Goal: Task Accomplishment & Management: Complete application form

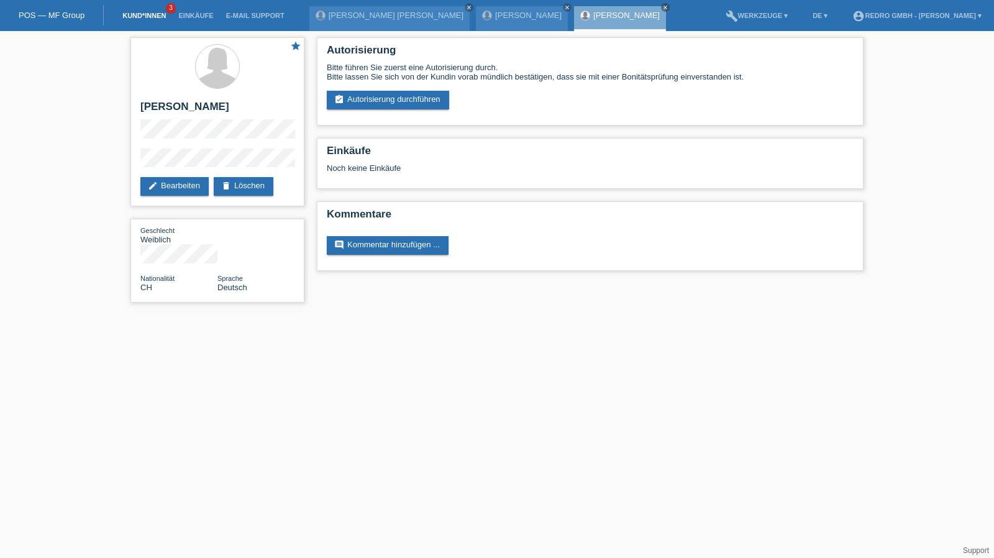
click at [149, 17] on link "Kund*innen" at bounding box center [144, 15] width 56 height 7
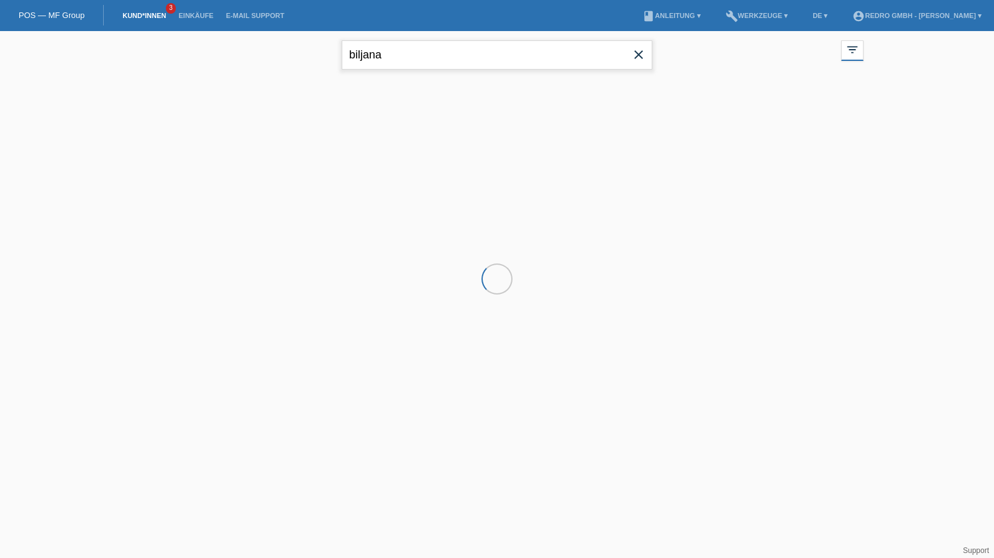
click at [446, 59] on input "biljana" at bounding box center [497, 54] width 311 height 29
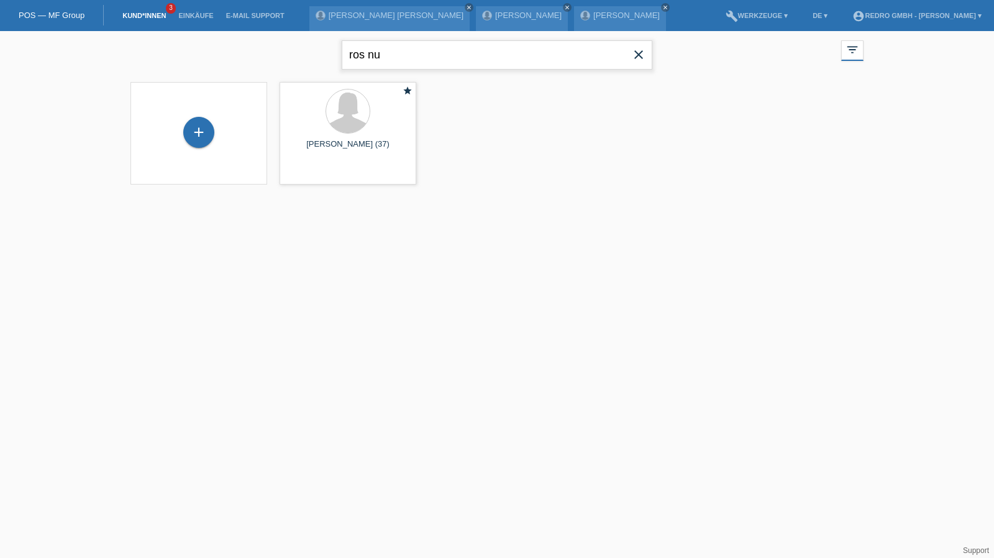
type input "ros nu"
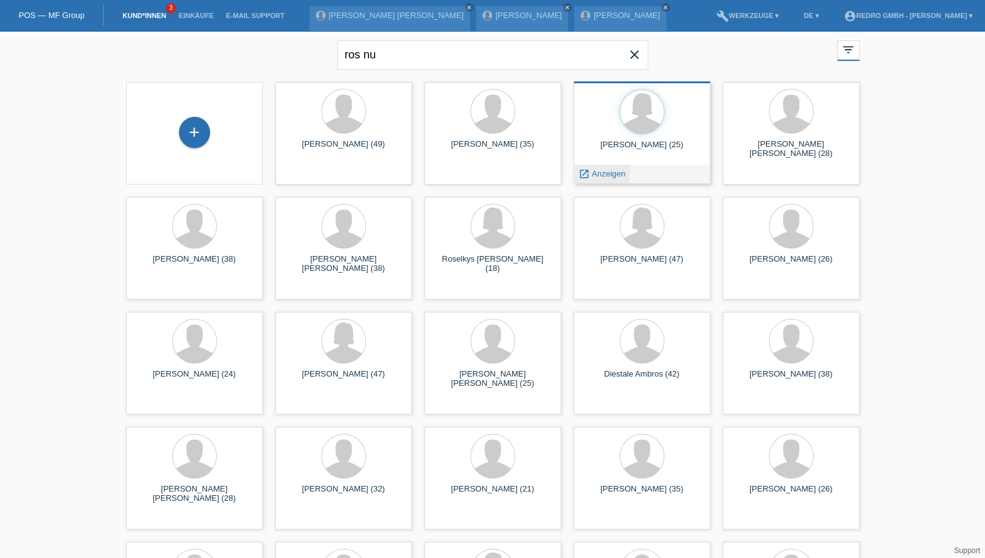
click at [612, 173] on span "Anzeigen" at bounding box center [609, 173] width 34 height 9
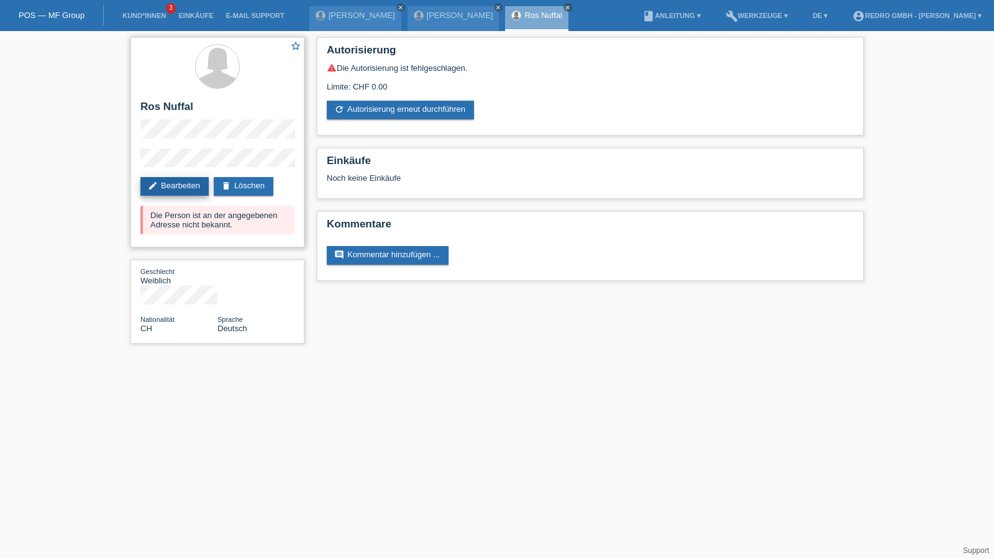
click at [158, 186] on link "edit Bearbeiten" at bounding box center [174, 186] width 68 height 19
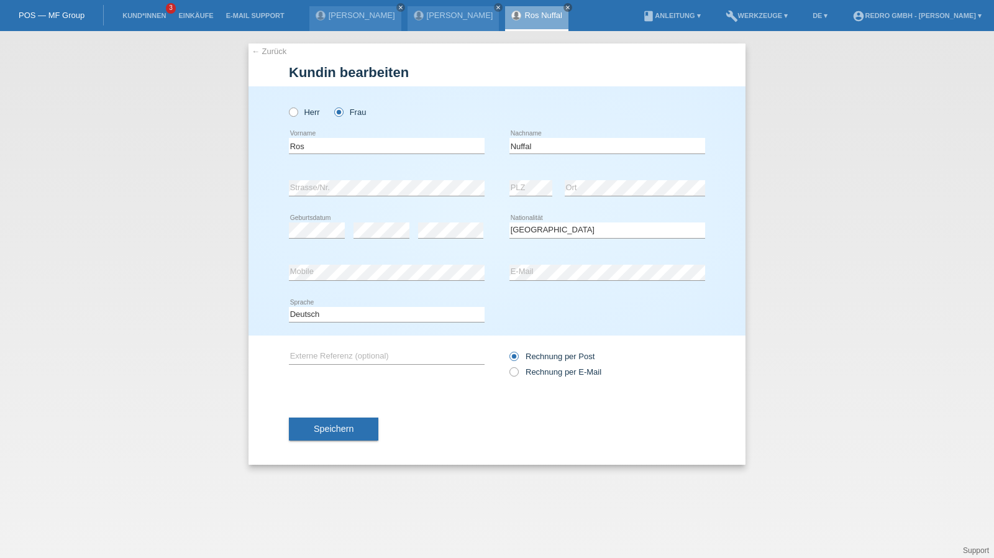
select select "CH"
click at [532, 31] on body "POS — MF Group Kund*innen 3 Einkäufe E-Mail Support Bibiana Bekes close close c…" at bounding box center [497, 31] width 994 height 0
click at [326, 308] on select "Deutsch Français Italiano English" at bounding box center [387, 314] width 196 height 15
click at [289, 307] on select "Deutsch Français Italiano English" at bounding box center [387, 314] width 196 height 15
click at [322, 316] on select "Deutsch Français Italiano English" at bounding box center [387, 314] width 196 height 15
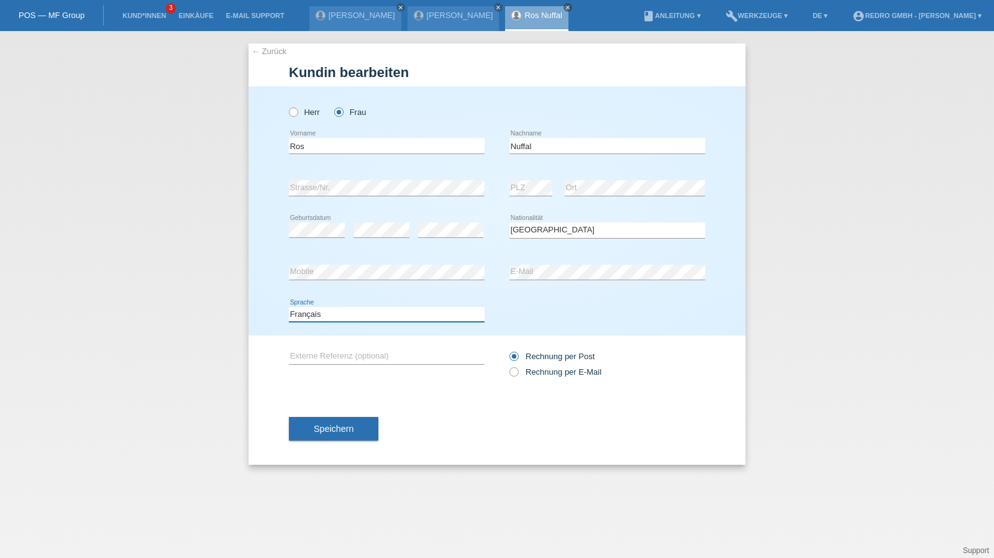
select select "en"
click at [289, 307] on select "Deutsch Français Italiano English" at bounding box center [387, 314] width 196 height 15
click at [323, 436] on button "Speichern" at bounding box center [333, 429] width 89 height 24
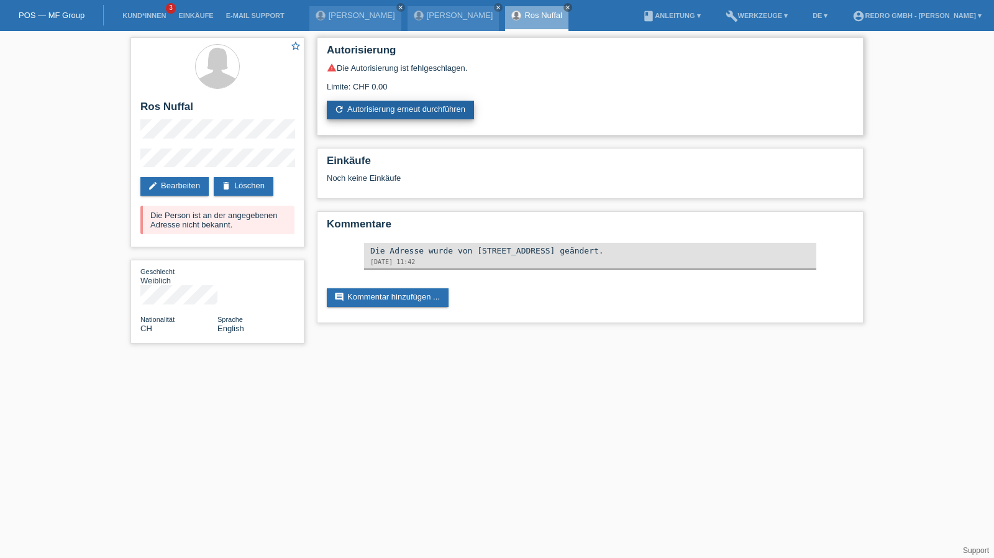
drag, startPoint x: 0, startPoint y: 0, endPoint x: 373, endPoint y: 110, distance: 388.8
click at [373, 110] on link "refresh Autorisierung erneut durchführen" at bounding box center [400, 110] width 147 height 19
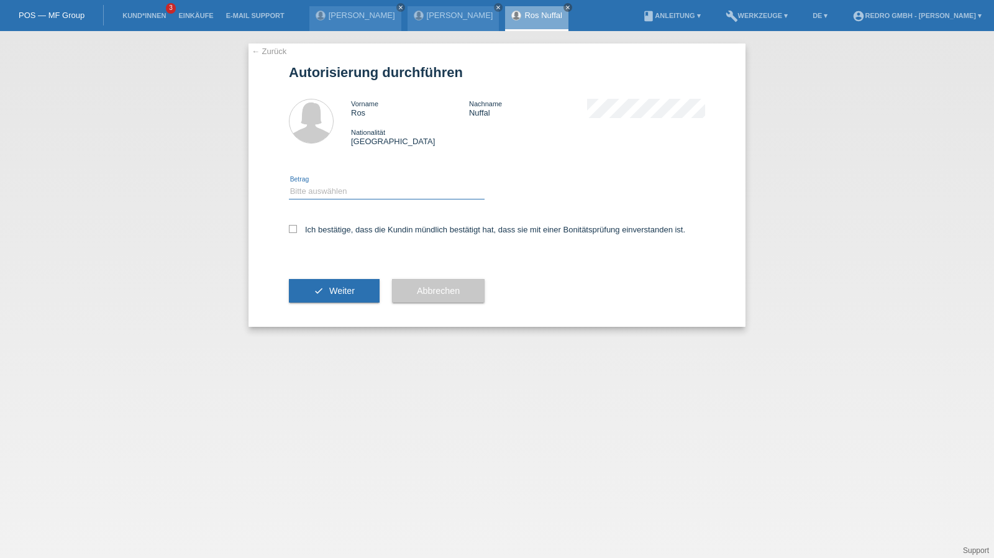
click at [320, 194] on select "Bitte auswählen CHF 1.00 - CHF 499.00 CHF 500.00 - CHF 1'999.00 CHF 2'000.00 - …" at bounding box center [387, 191] width 196 height 15
select select "1"
click at [289, 184] on select "Bitte auswählen CHF 1.00 - CHF 499.00 CHF 500.00 - CHF 1'999.00 CHF 2'000.00 - …" at bounding box center [387, 191] width 196 height 15
click at [313, 232] on label "Ich bestätige, dass die Kundin mündlich bestätigt hat, dass sie mit einer Bonit…" at bounding box center [487, 229] width 396 height 9
click at [297, 232] on input "Ich bestätige, dass die Kundin mündlich bestätigt hat, dass sie mit einer Bonit…" at bounding box center [293, 229] width 8 height 8
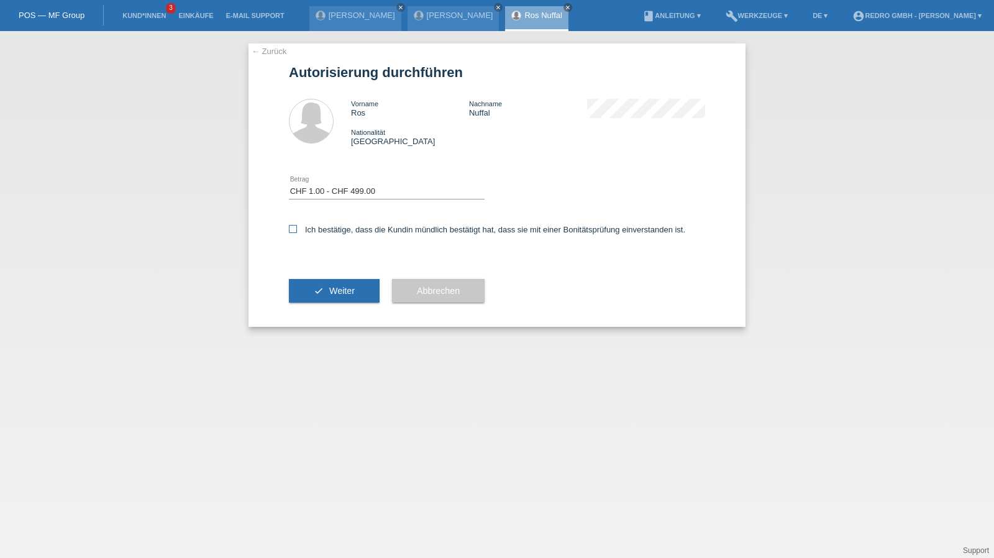
checkbox input "true"
click at [313, 277] on div "check Weiter" at bounding box center [334, 291] width 91 height 72
click at [309, 284] on button "check Weiter" at bounding box center [334, 291] width 91 height 24
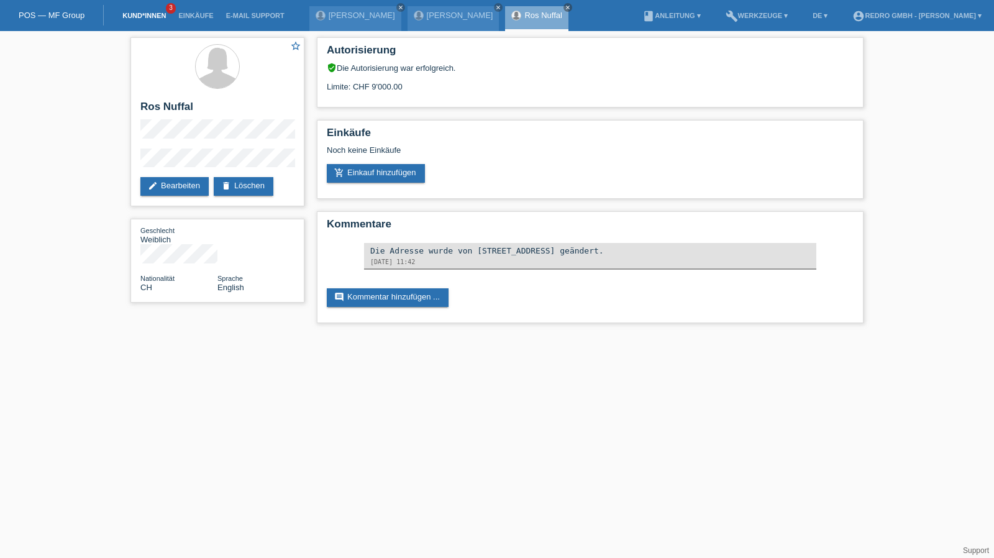
click at [139, 19] on link "Kund*innen" at bounding box center [144, 15] width 56 height 7
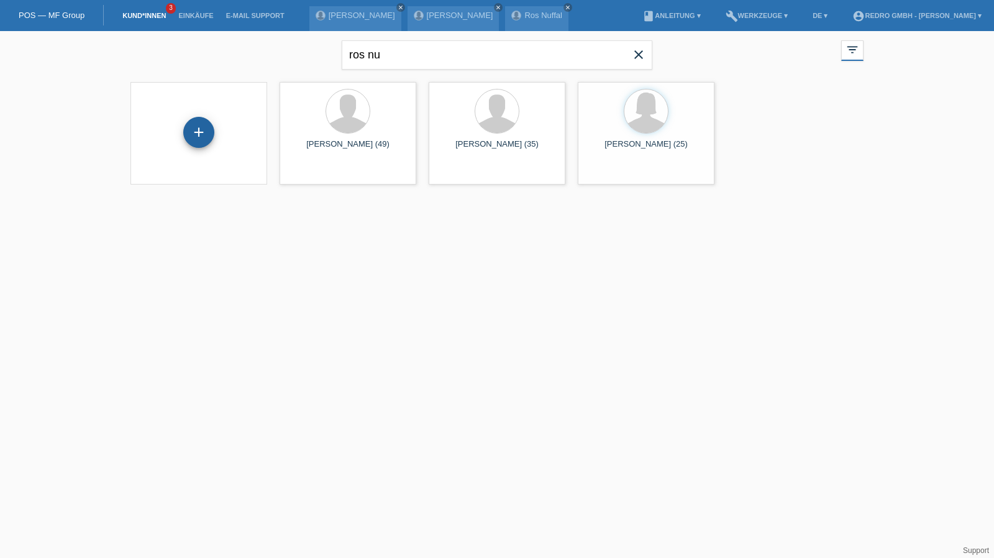
click at [209, 126] on div "+" at bounding box center [199, 132] width 30 height 21
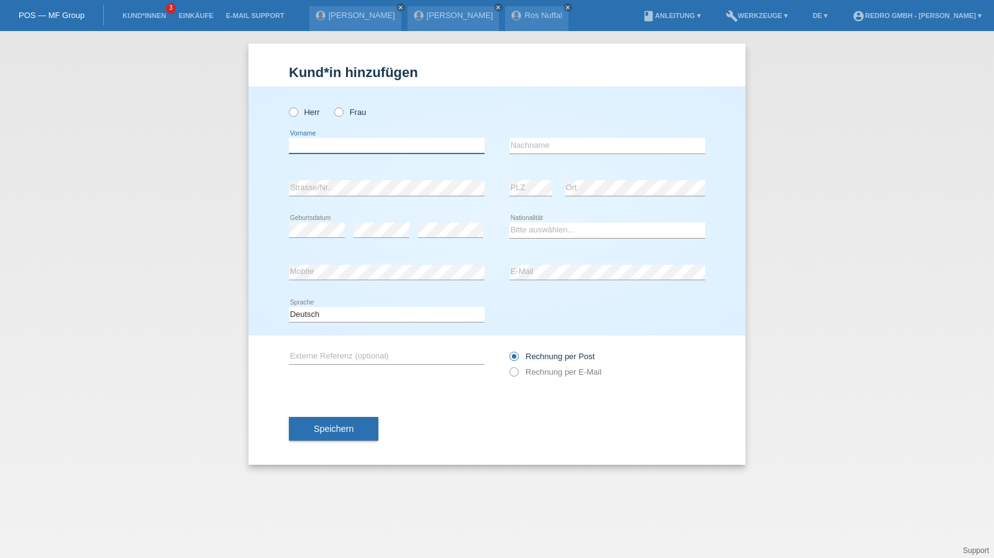
click at [359, 147] on input "text" at bounding box center [387, 146] width 196 height 16
type input "Sergio Paulo"
type input "Oliveira Gonçalves"
click at [619, 146] on input "Oliveira Gonçalves" at bounding box center [608, 146] width 196 height 16
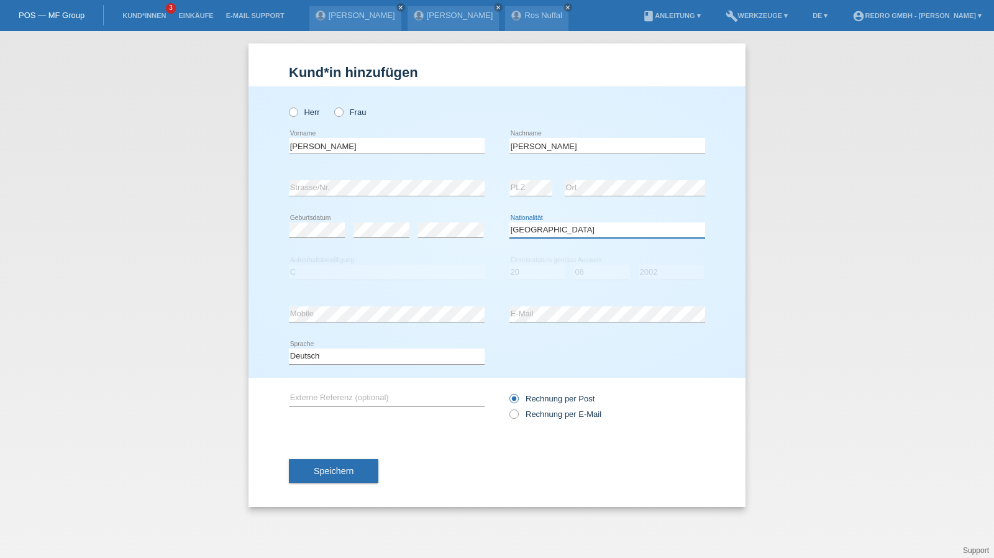
select select "PT"
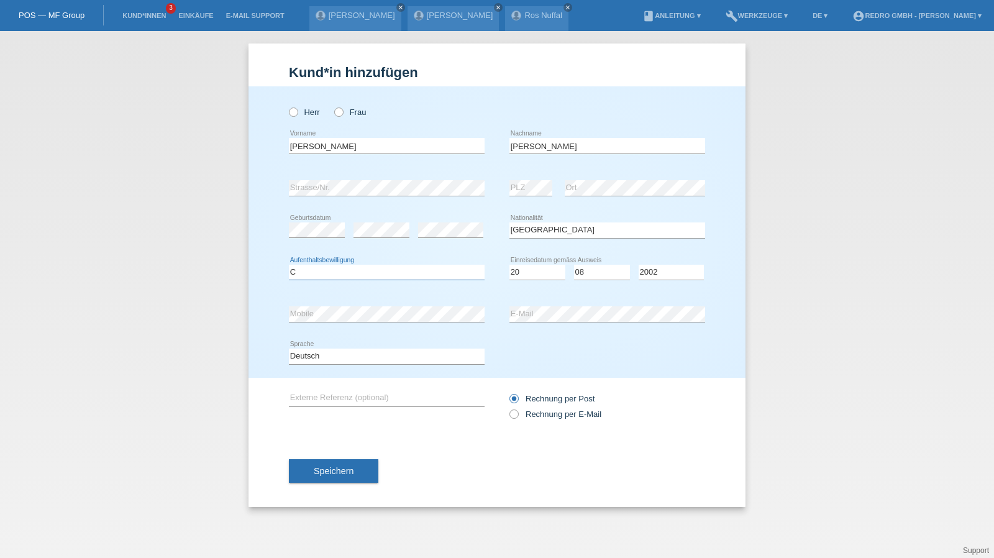
select select "C"
select select "20"
click at [335, 355] on select "Deutsch Français Italiano English" at bounding box center [387, 356] width 196 height 15
select select "fr"
click at [289, 349] on select "Deutsch Français Italiano English" at bounding box center [387, 356] width 196 height 15
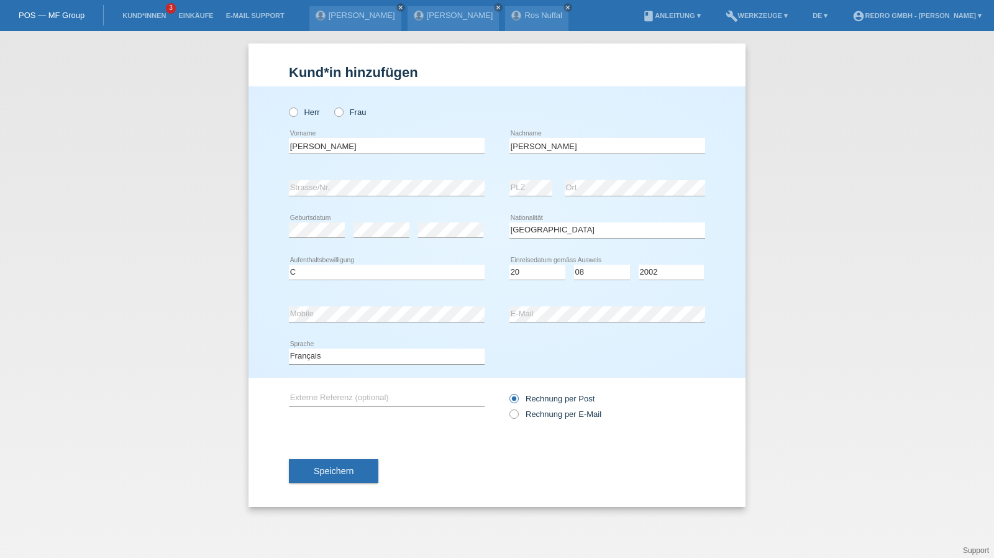
click at [311, 458] on div "Speichern" at bounding box center [497, 471] width 416 height 72
click at [297, 489] on div "Speichern" at bounding box center [497, 471] width 416 height 72
drag, startPoint x: 311, startPoint y: 474, endPoint x: 292, endPoint y: 462, distance: 22.1
click at [311, 473] on button "Speichern" at bounding box center [333, 471] width 89 height 24
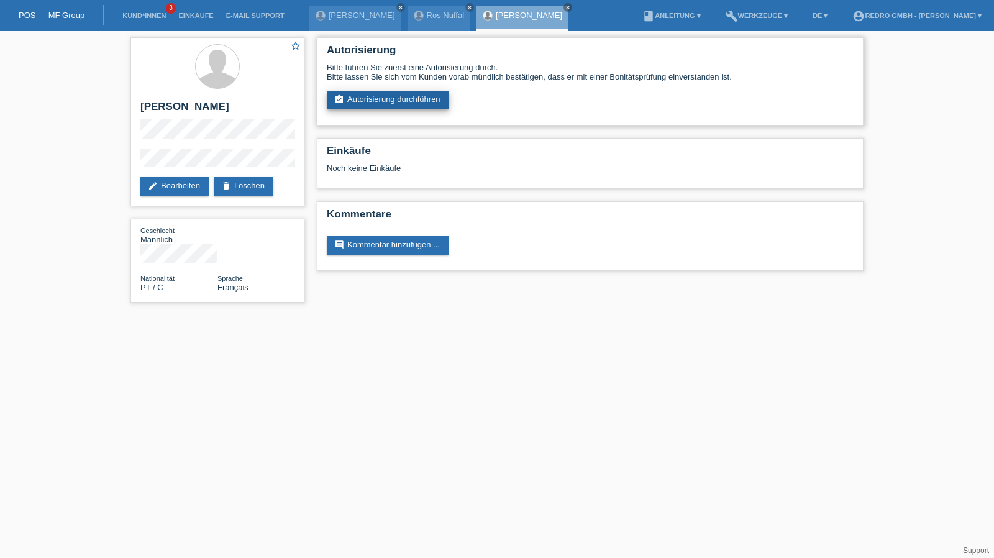
click at [358, 107] on link "assignment_turned_in Autorisierung durchführen" at bounding box center [388, 100] width 122 height 19
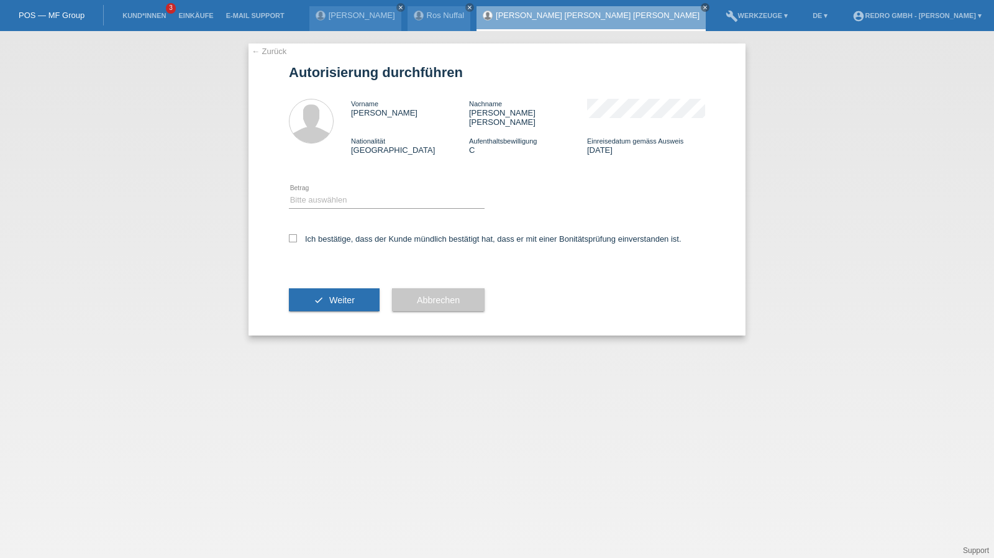
click at [319, 208] on icon at bounding box center [387, 208] width 196 height 1
click at [321, 196] on select "Bitte auswählen CHF 1.00 - CHF 499.00 CHF 500.00 - CHF 1'999.00 CHF 2'000.00 - …" at bounding box center [387, 200] width 196 height 15
select select "1"
click at [289, 193] on select "Bitte auswählen CHF 1.00 - CHF 499.00 CHF 500.00 - CHF 1'999.00 CHF 2'000.00 - …" at bounding box center [387, 200] width 196 height 15
click at [318, 234] on label "Ich bestätige, dass der Kunde mündlich bestätigt hat, dass er mit einer Bonität…" at bounding box center [485, 238] width 393 height 9
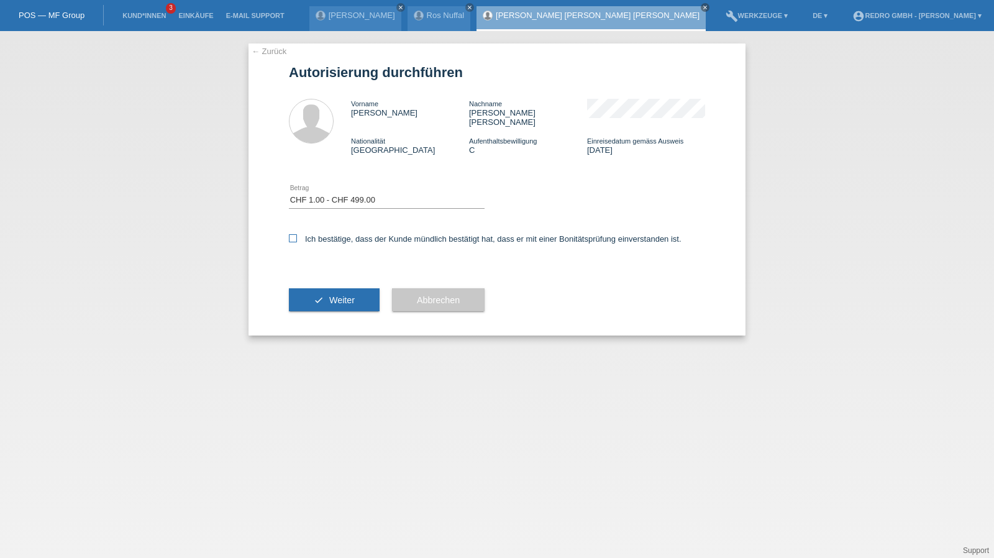
click at [297, 234] on input "Ich bestätige, dass der Kunde mündlich bestätigt hat, dass er mit einer Bonität…" at bounding box center [293, 238] width 8 height 8
checkbox input "true"
click at [327, 288] on button "check Weiter" at bounding box center [334, 300] width 91 height 24
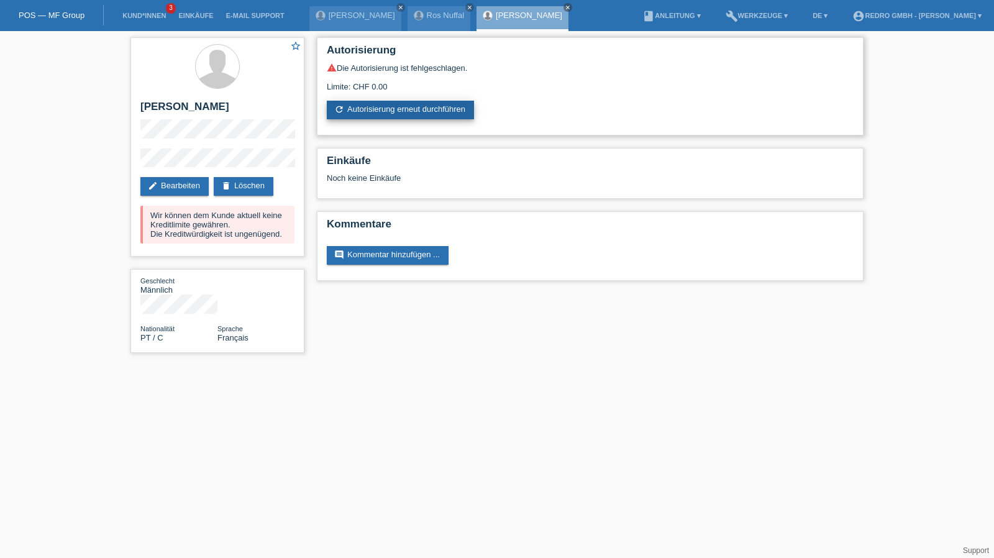
click at [409, 103] on link "refresh Autorisierung erneut durchführen" at bounding box center [400, 110] width 147 height 19
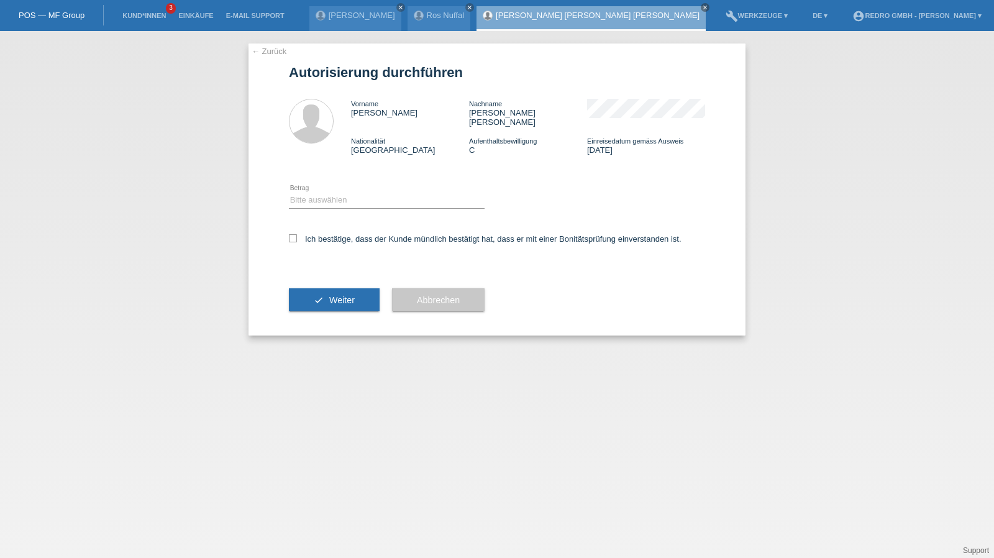
click at [346, 208] on icon at bounding box center [387, 208] width 196 height 1
click at [351, 183] on div "Bitte auswählen CHF 1.00 - CHF 499.00 CHF 500.00 - CHF 1'999.00 CHF 2'000.00 - …" at bounding box center [387, 201] width 196 height 42
click at [339, 199] on select "Bitte auswählen CHF 1.00 - CHF 499.00 CHF 500.00 - CHF 1'999.00 CHF 2'000.00 - …" at bounding box center [387, 200] width 196 height 15
select select "1"
click at [289, 193] on select "Bitte auswählen CHF 1.00 - CHF 499.00 CHF 500.00 - CHF 1'999.00 CHF 2'000.00 - …" at bounding box center [387, 200] width 196 height 15
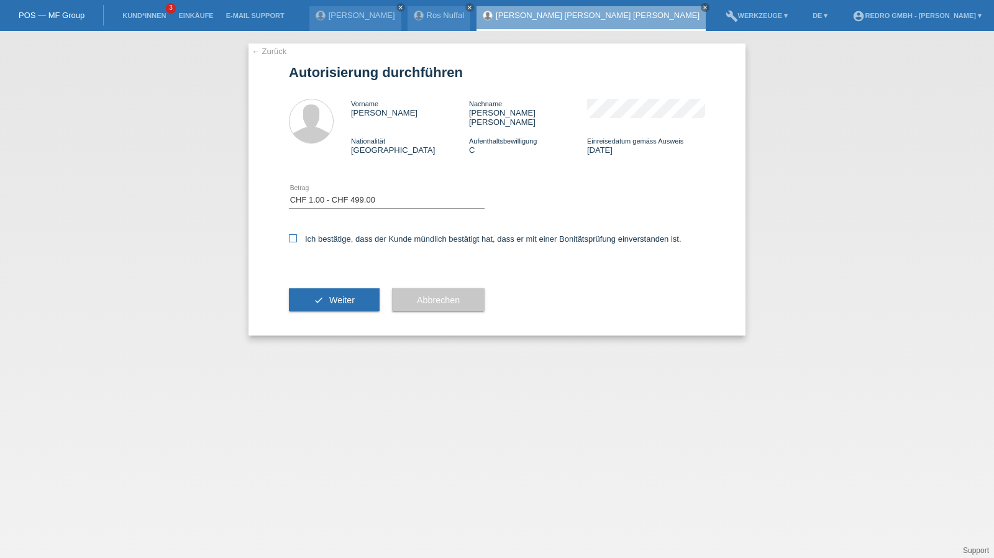
click at [326, 234] on label "Ich bestätige, dass der Kunde mündlich bestätigt hat, dass er mit einer Bonität…" at bounding box center [485, 238] width 393 height 9
click at [297, 234] on input "Ich bestätige, dass der Kunde mündlich bestätigt hat, dass er mit einer Bonität…" at bounding box center [293, 238] width 8 height 8
checkbox input "true"
click at [319, 288] on button "check Weiter" at bounding box center [334, 300] width 91 height 24
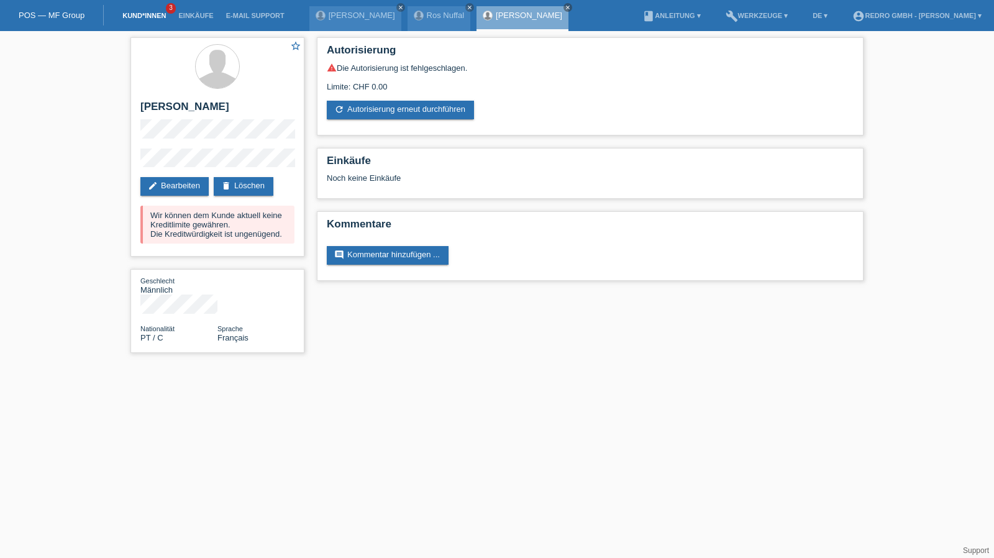
click at [134, 14] on link "Kund*innen" at bounding box center [144, 15] width 56 height 7
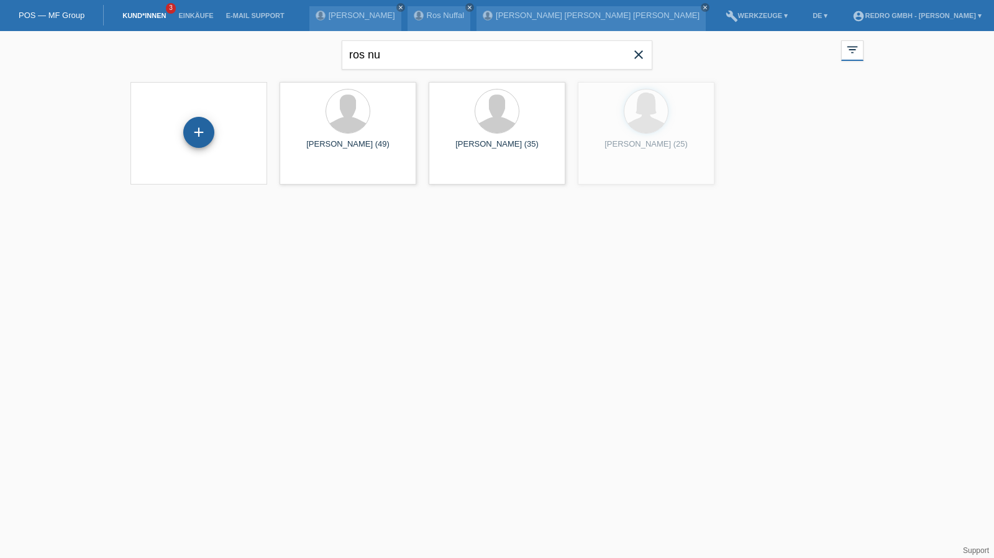
click at [208, 134] on div "+" at bounding box center [199, 132] width 30 height 21
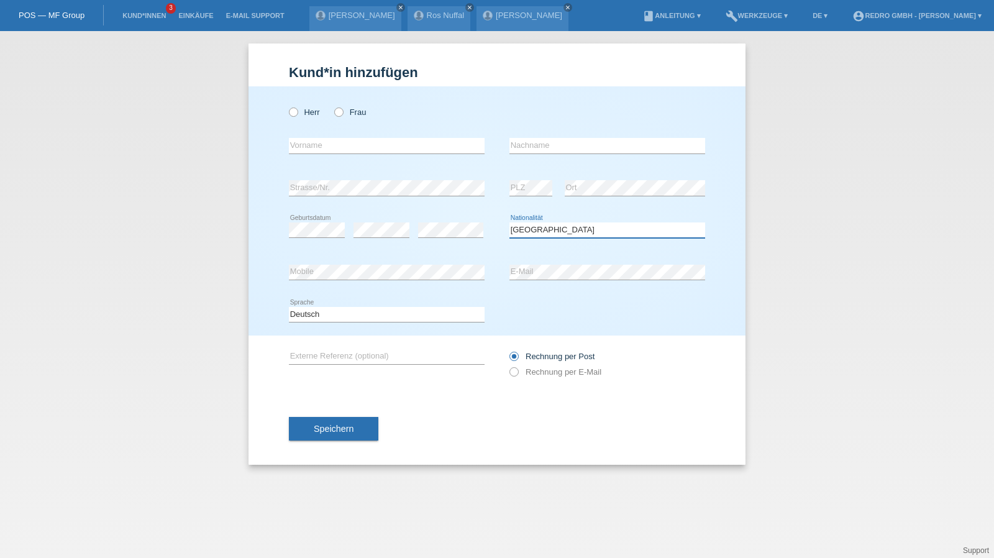
click at [590, 237] on select "Bitte auswählen... [GEOGRAPHIC_DATA] [GEOGRAPHIC_DATA] [GEOGRAPHIC_DATA] [GEOGR…" at bounding box center [608, 229] width 196 height 15
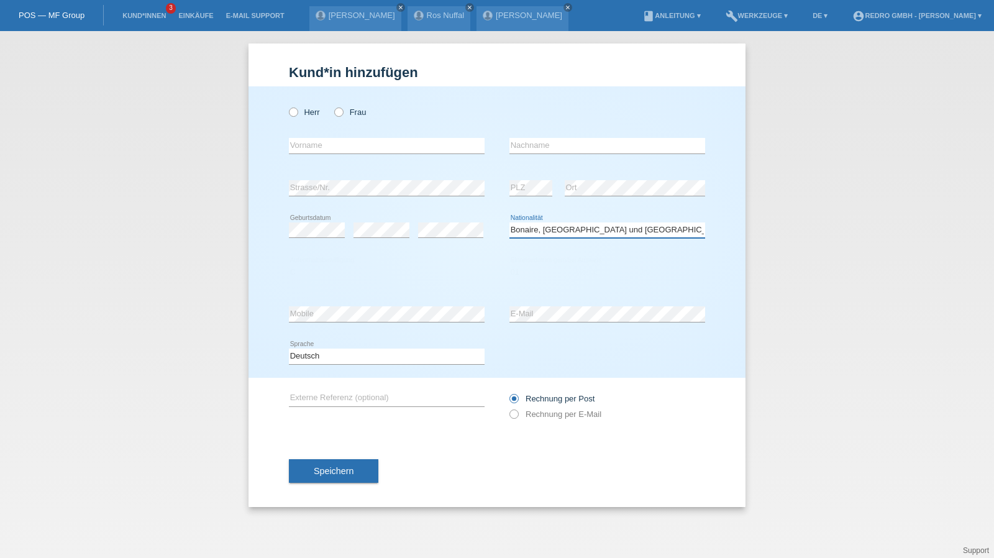
select select "BA"
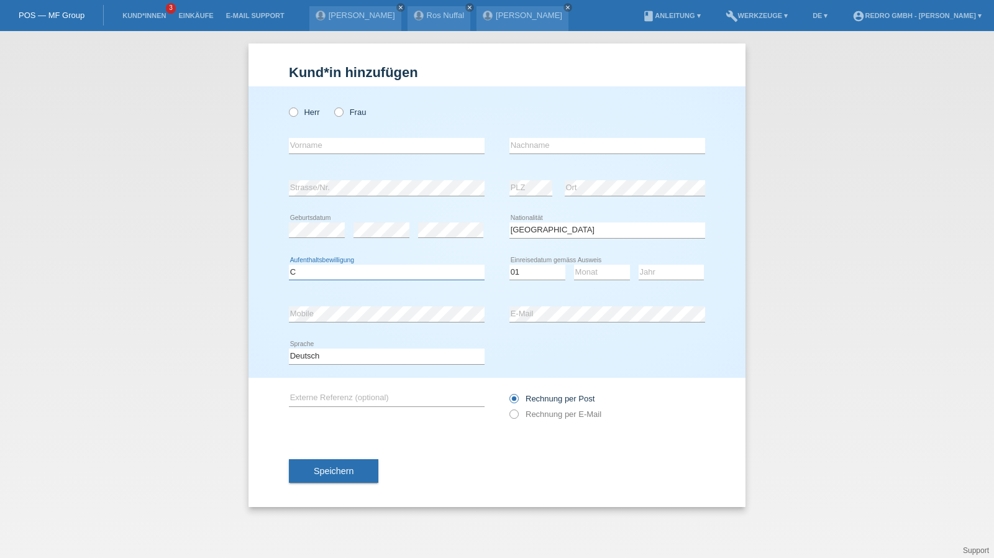
select select "C"
select select "01"
select select "05"
select select "1991"
click at [553, 139] on input "text" at bounding box center [608, 146] width 196 height 16
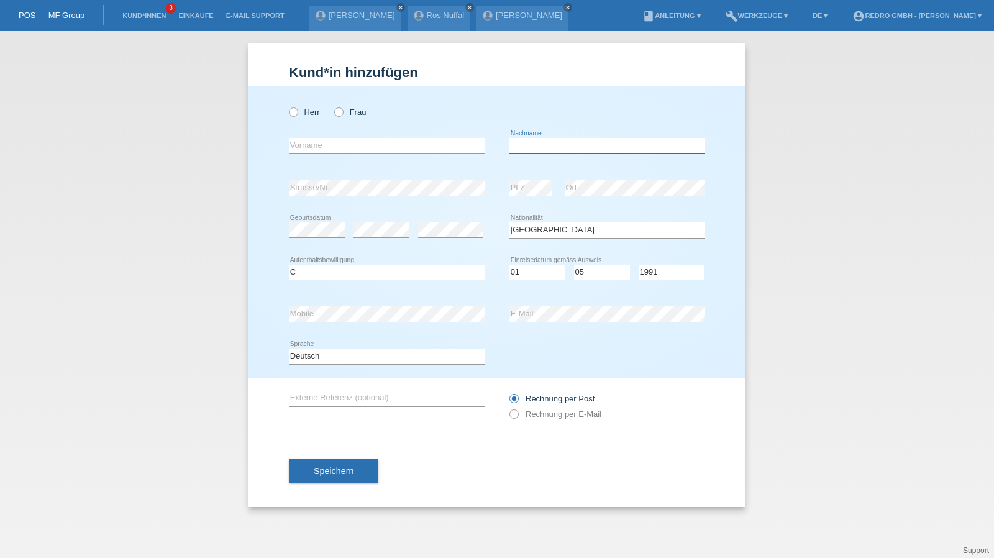
click at [553, 139] on input "text" at bounding box center [608, 146] width 196 height 16
type input "Meho"
click at [333, 141] on input "text" at bounding box center [387, 146] width 196 height 16
paste input "Meho"
drag, startPoint x: 321, startPoint y: 148, endPoint x: 212, endPoint y: 145, distance: 109.4
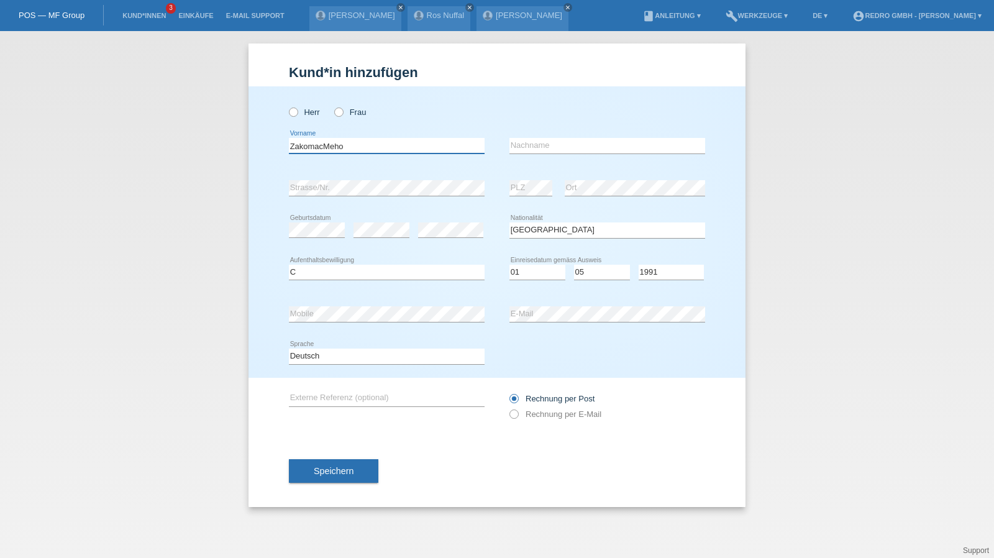
click at [212, 145] on div "Kund*in hinzufügen Kunde hinzufügen Kundin hinzufügen Herr Frau ZakomacMeho err…" at bounding box center [497, 294] width 994 height 527
type input "Meho"
click at [562, 142] on input "text" at bounding box center [608, 146] width 196 height 16
paste input "Zakomac"
type input "Zakomac"
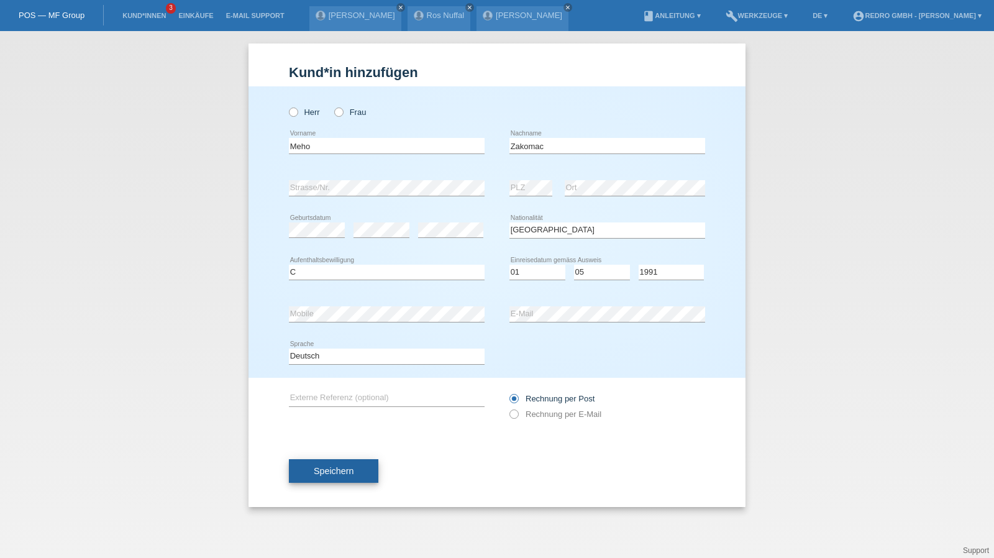
click at [349, 462] on button "Speichern" at bounding box center [333, 471] width 89 height 24
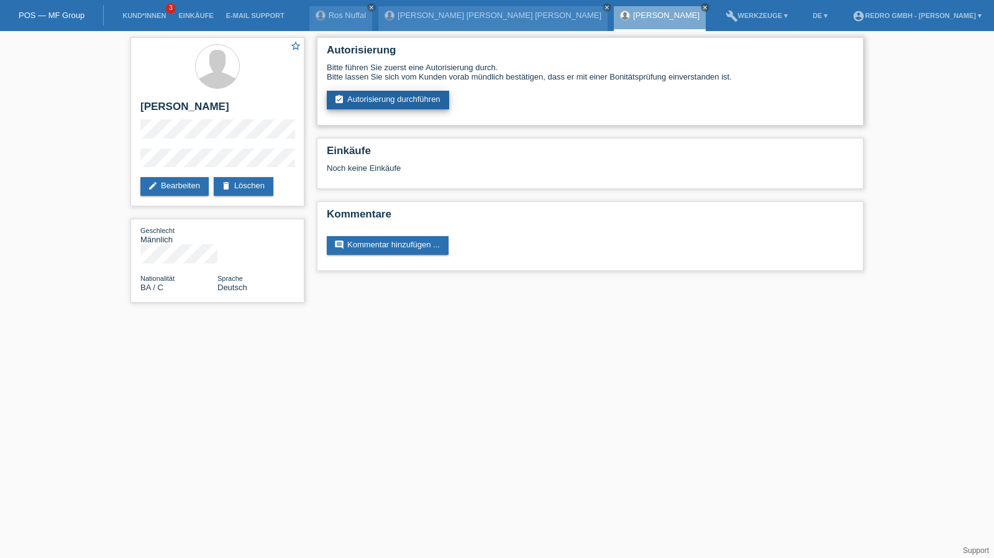
click at [358, 106] on link "assignment_turned_in Autorisierung durchführen" at bounding box center [388, 100] width 122 height 19
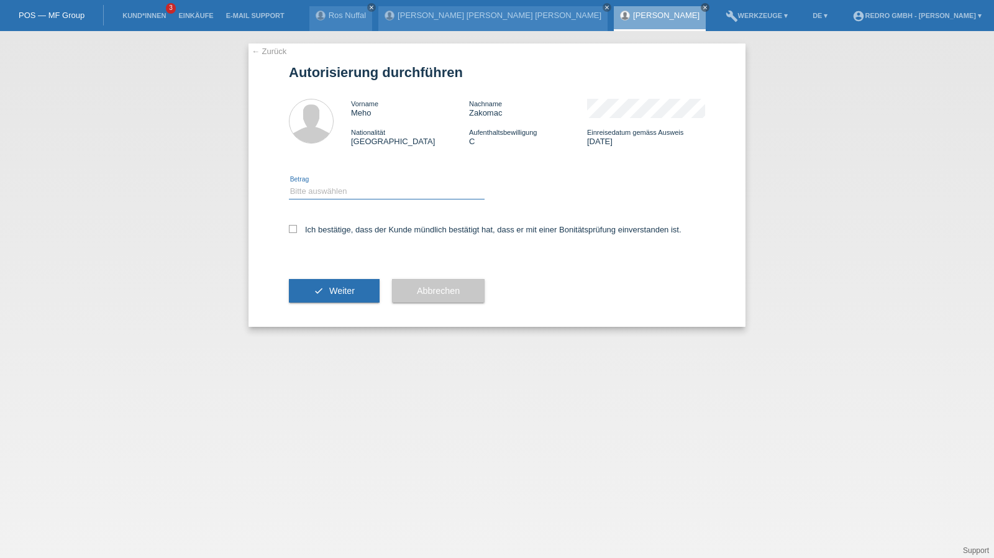
click at [319, 190] on select "Bitte auswählen CHF 1.00 - CHF 499.00 CHF 500.00 - CHF 1'999.00 CHF 2'000.00 - …" at bounding box center [387, 191] width 196 height 15
select select "1"
click at [289, 184] on select "Bitte auswählen CHF 1.00 - CHF 499.00 CHF 500.00 - CHF 1'999.00 CHF 2'000.00 - …" at bounding box center [387, 191] width 196 height 15
click at [311, 224] on div "Ich bestätige, dass der Kunde mündlich bestätigt hat, dass er mit einer Bonität…" at bounding box center [497, 234] width 416 height 42
click at [319, 239] on div "Ich bestätige, dass der Kunde mündlich bestätigt hat, dass er mit einer Bonität…" at bounding box center [497, 234] width 416 height 42
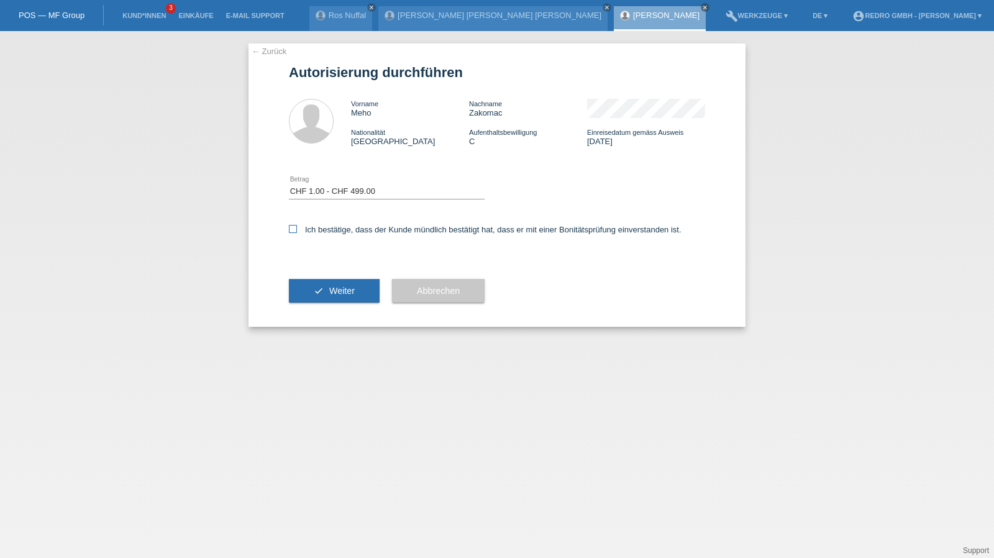
click at [324, 234] on label "Ich bestätige, dass der Kunde mündlich bestätigt hat, dass er mit einer Bonität…" at bounding box center [485, 229] width 393 height 9
click at [297, 233] on input "Ich bestätige, dass der Kunde mündlich bestätigt hat, dass er mit einer Bonität…" at bounding box center [293, 229] width 8 height 8
checkbox input "true"
click at [308, 282] on button "check Weiter" at bounding box center [334, 291] width 91 height 24
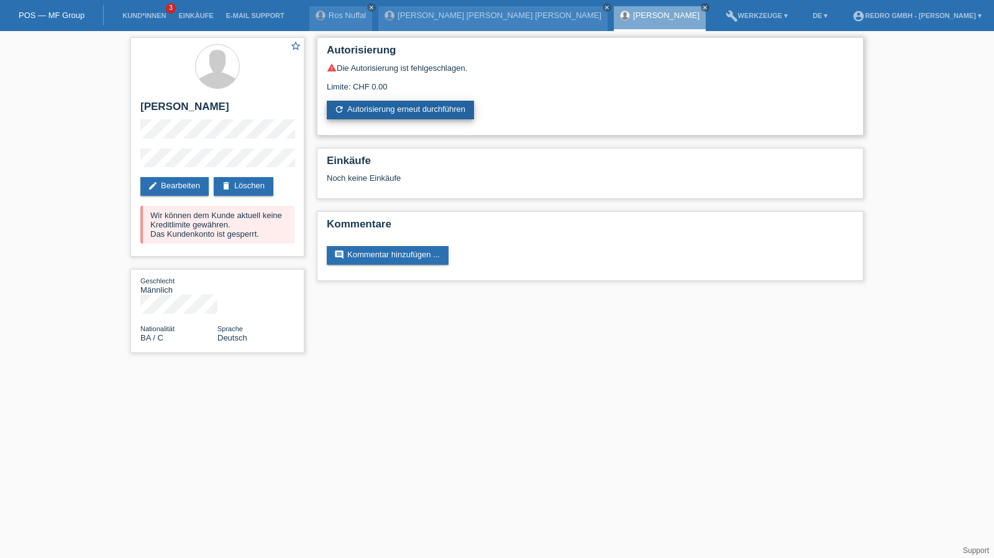
click at [380, 115] on link "refresh Autorisierung erneut durchführen" at bounding box center [400, 110] width 147 height 19
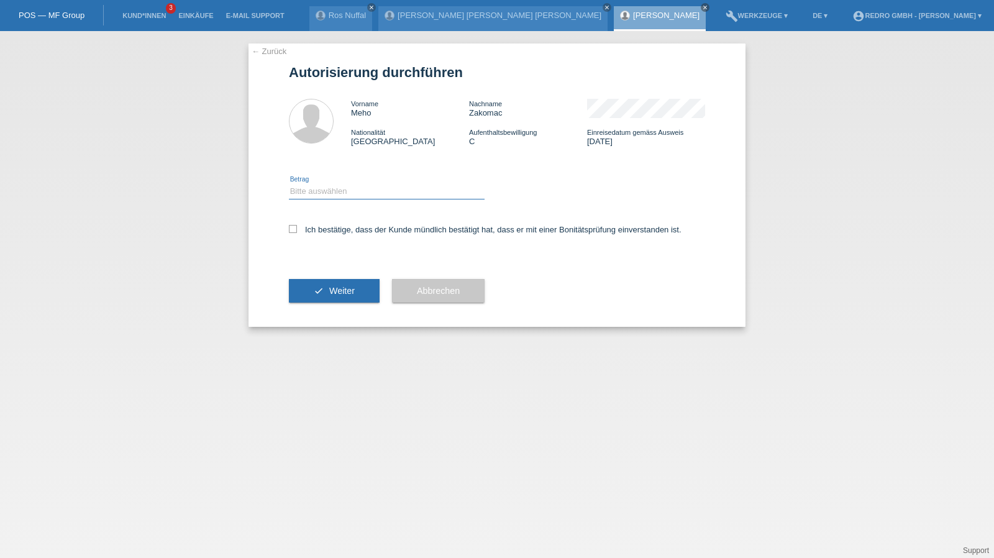
click at [346, 190] on select "Bitte auswählen CHF 1.00 - CHF 499.00 CHF 500.00 - CHF 1'999.00 CHF 2'000.00 - …" at bounding box center [387, 191] width 196 height 15
select select "1"
click at [289, 184] on select "Bitte auswählen CHF 1.00 - CHF 499.00 CHF 500.00 - CHF 1'999.00 CHF 2'000.00 - …" at bounding box center [387, 191] width 196 height 15
click at [332, 227] on label "Ich bestätige, dass der Kunde mündlich bestätigt hat, dass er mit einer Bonität…" at bounding box center [485, 229] width 393 height 9
click at [297, 227] on input "Ich bestätige, dass der Kunde mündlich bestätigt hat, dass er mit einer Bonität…" at bounding box center [293, 229] width 8 height 8
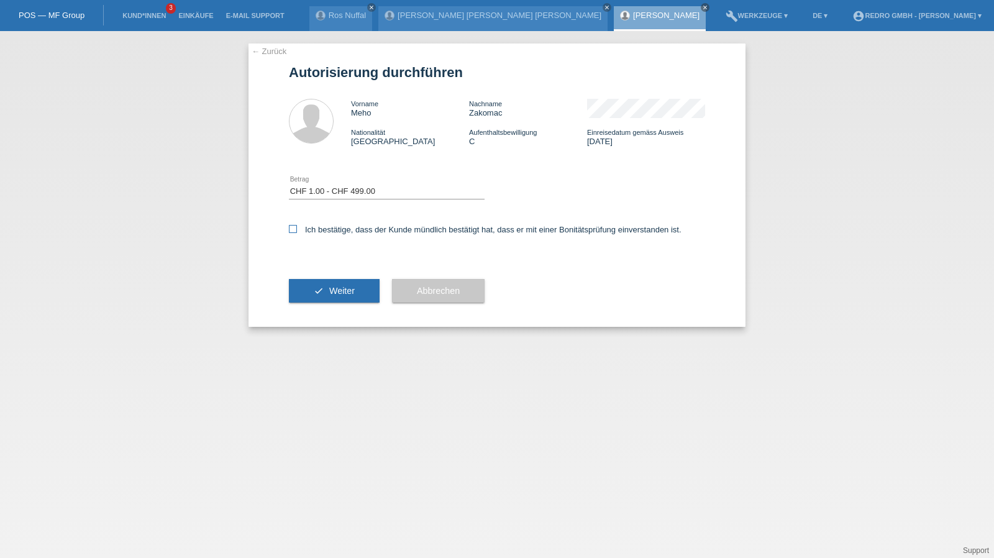
checkbox input "true"
click at [315, 301] on div "check Weiter" at bounding box center [334, 291] width 91 height 72
click at [322, 288] on button "check Weiter" at bounding box center [334, 291] width 91 height 24
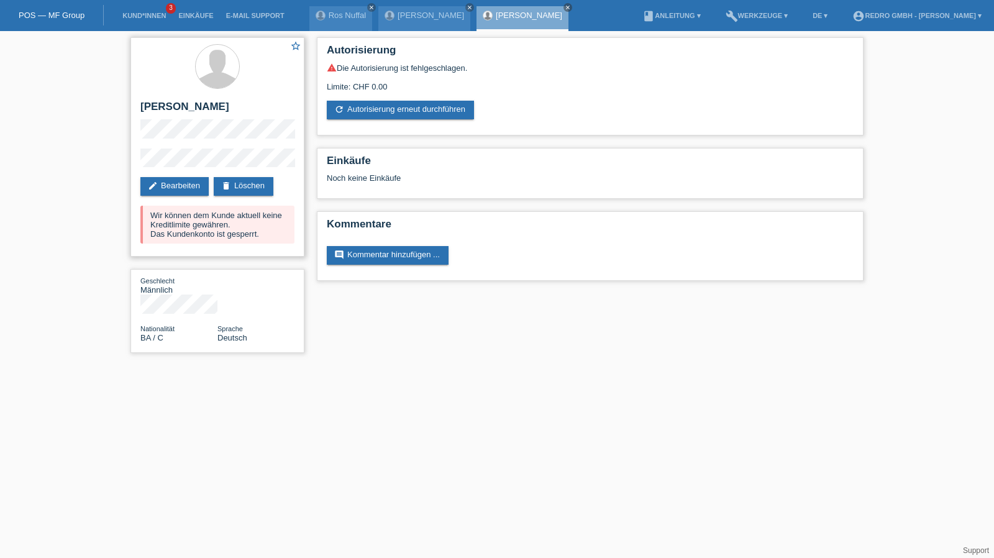
click at [195, 111] on h2 "[PERSON_NAME]" at bounding box center [217, 110] width 154 height 19
drag, startPoint x: 195, startPoint y: 111, endPoint x: 188, endPoint y: 99, distance: 13.6
click at [195, 111] on h2 "[PERSON_NAME]" at bounding box center [217, 110] width 154 height 19
copy div "[PERSON_NAME]"
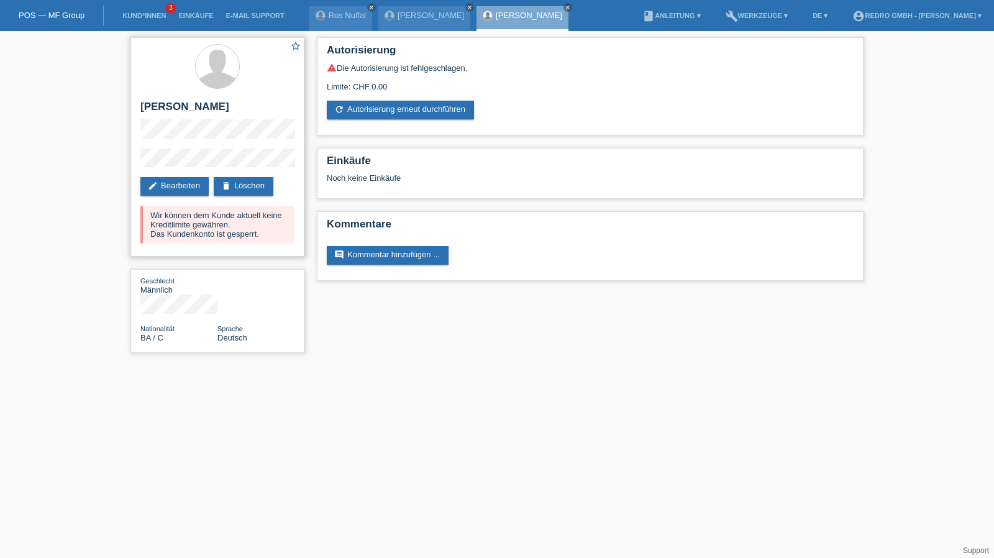
click at [158, 145] on div "star_border Meho Zakomac edit Bearbeiten delete Löschen Wir können dem Kunde ak…" at bounding box center [218, 146] width 174 height 219
click at [139, 158] on div "star_border Meho Zakomac edit Bearbeiten delete Löschen Wir können dem Kunde ak…" at bounding box center [218, 146] width 174 height 219
click at [349, 11] on link "Ros Nuffal" at bounding box center [347, 15] width 37 height 9
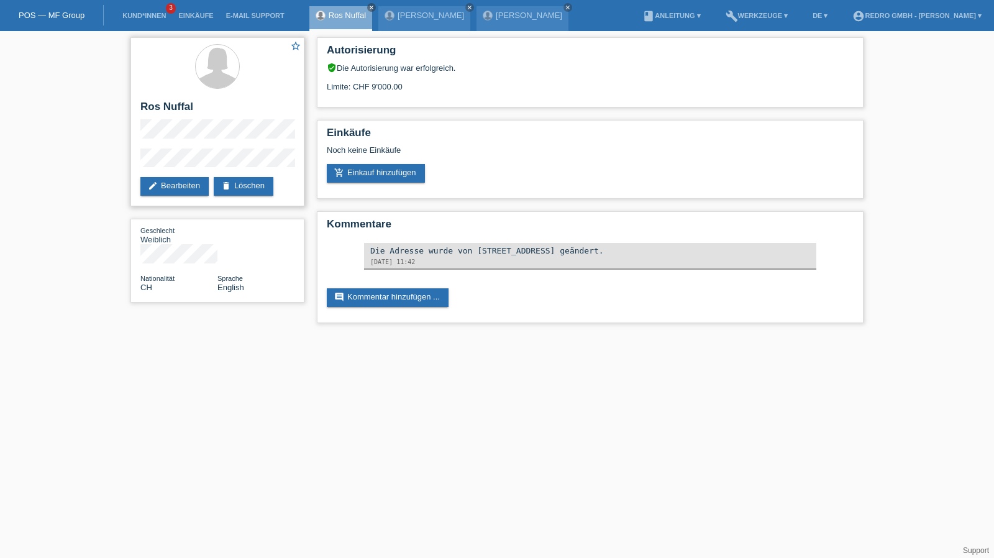
click at [149, 106] on h2 "Ros Nuffal" at bounding box center [217, 110] width 154 height 19
copy div "Ros Nuffal"
click at [168, 147] on div "star_border Ros Nuffal edit Bearbeiten delete Löschen" at bounding box center [218, 121] width 174 height 169
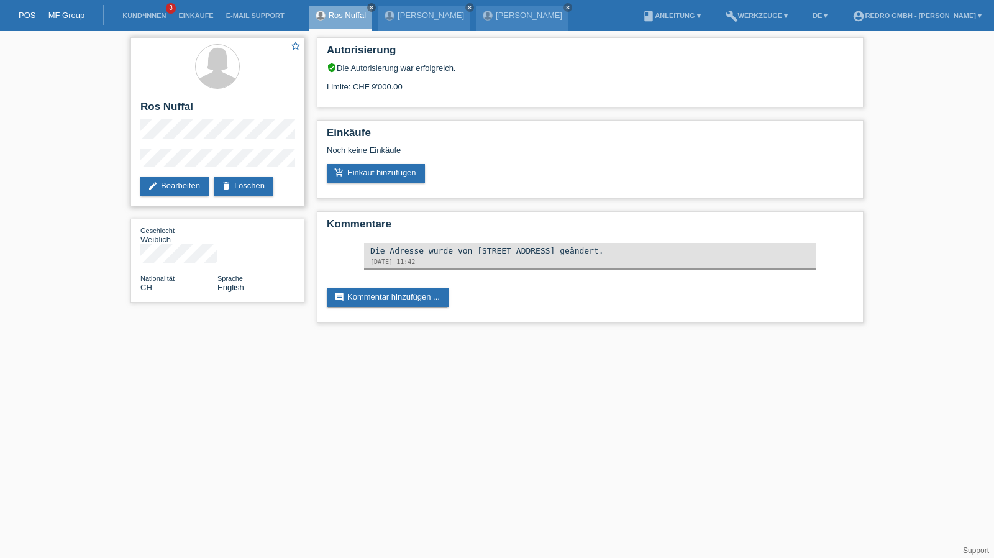
click at [168, 147] on div "star_border Ros Nuffal edit Bearbeiten delete Löschen" at bounding box center [218, 121] width 174 height 169
